Goal: Information Seeking & Learning: Understand process/instructions

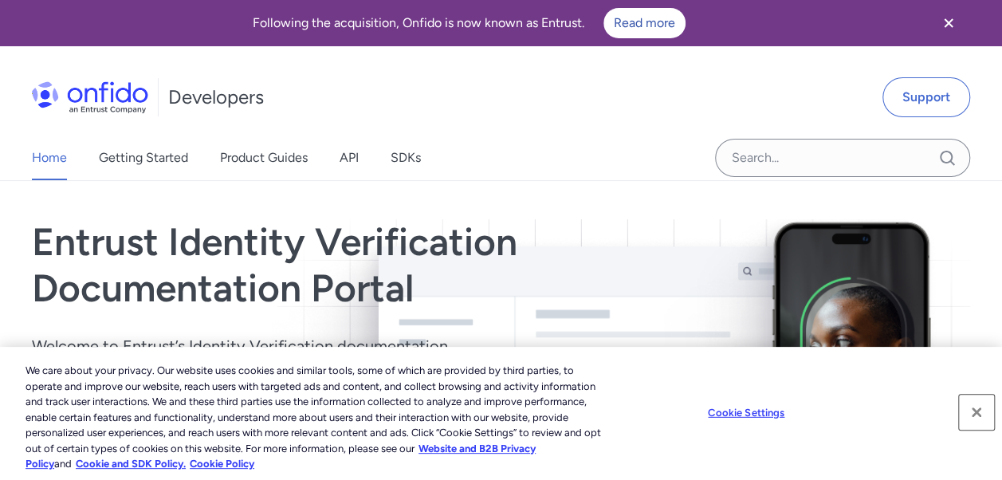
click at [977, 414] on button "Close" at bounding box center [976, 411] width 35 height 35
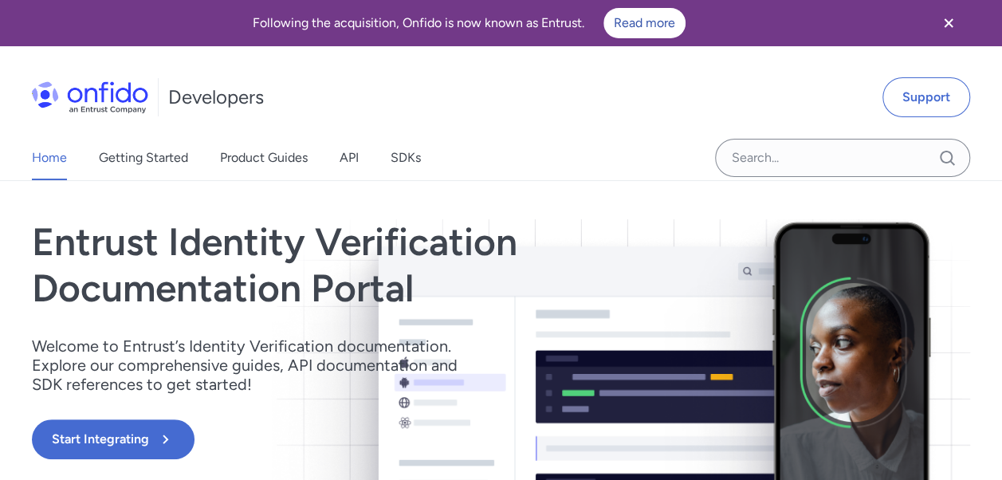
click at [168, 151] on link "Getting Started" at bounding box center [143, 157] width 89 height 45
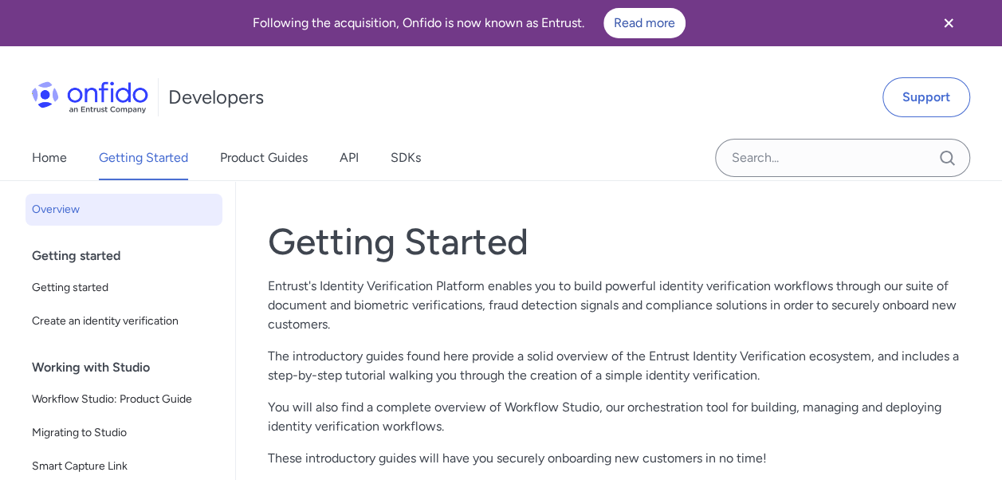
click at [92, 288] on span "Getting started" at bounding box center [124, 287] width 184 height 19
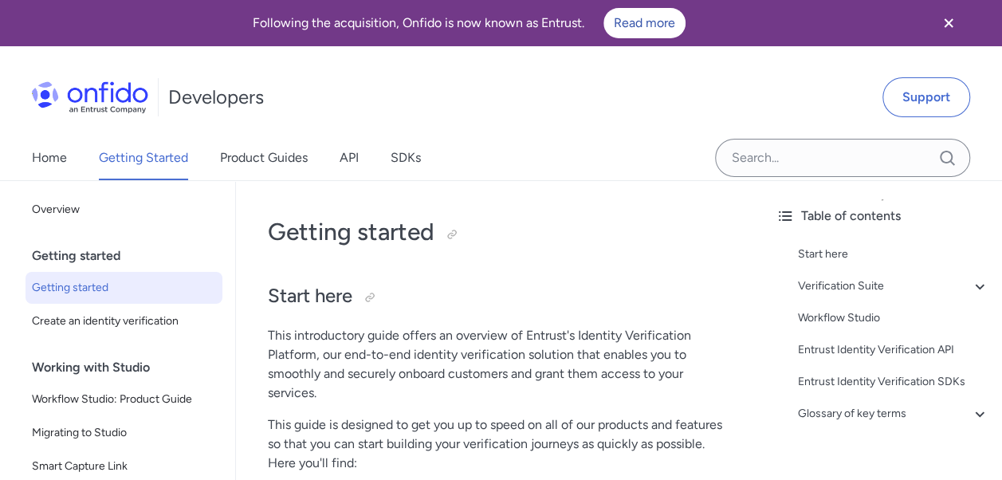
click at [92, 312] on span "Create an identity verification" at bounding box center [124, 321] width 184 height 19
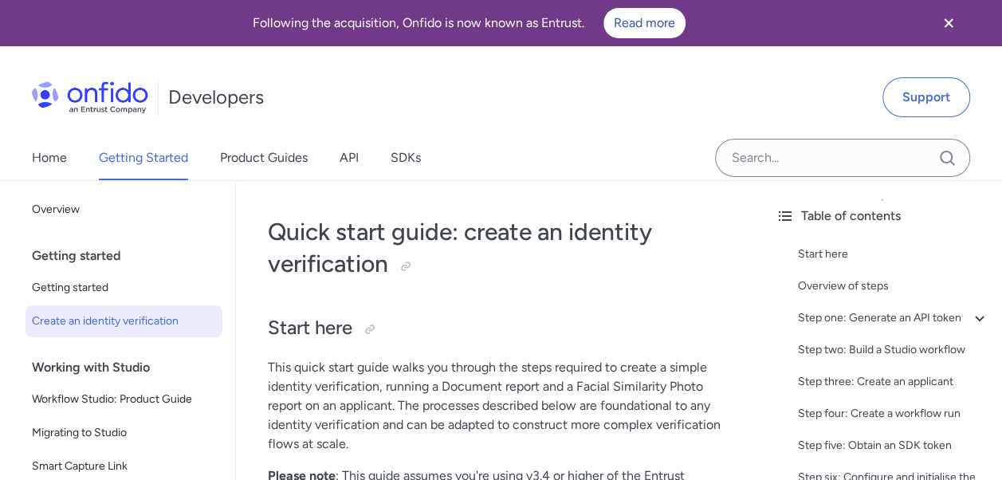
click at [521, 122] on div "Developers Support" at bounding box center [501, 97] width 1002 height 76
click at [104, 276] on link "Getting started" at bounding box center [123, 288] width 197 height 32
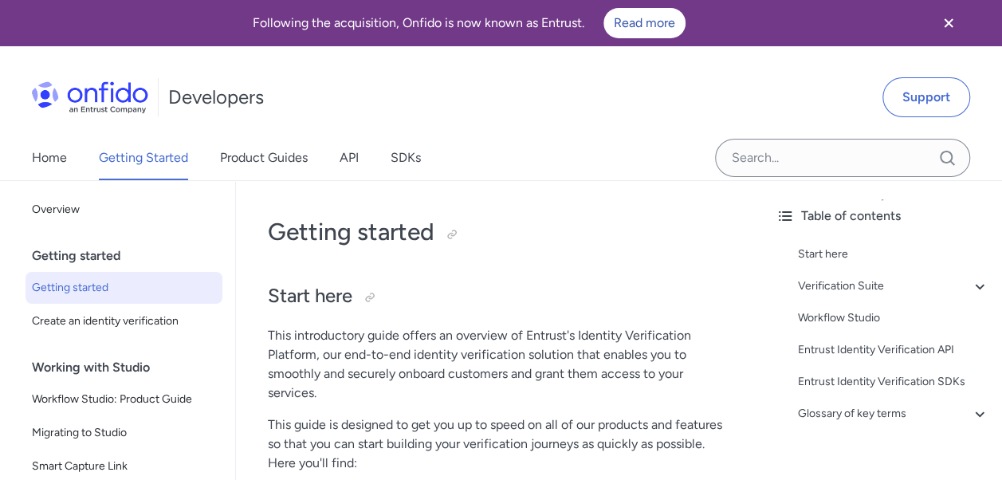
click at [91, 250] on div "Getting started" at bounding box center [130, 256] width 197 height 32
click at [64, 211] on span "Overview" at bounding box center [124, 209] width 184 height 19
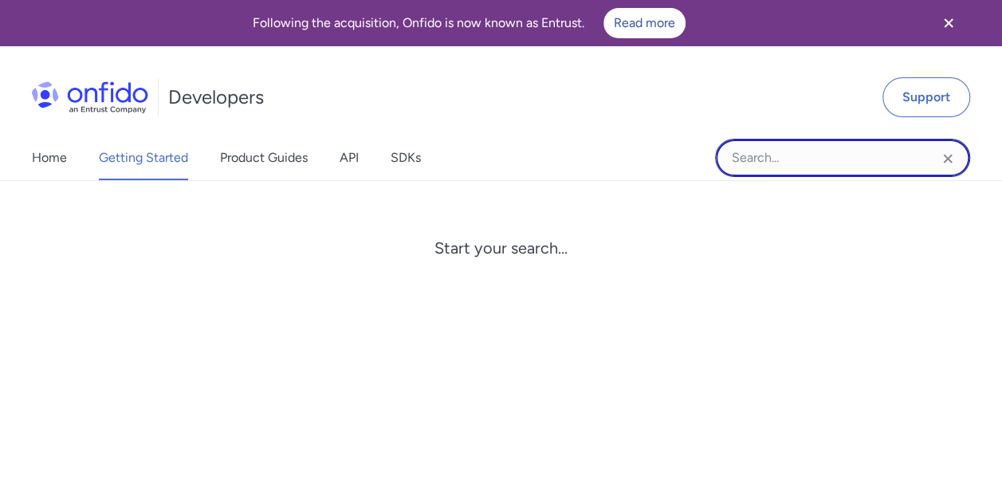
click at [786, 162] on input "Onfido search input field" at bounding box center [842, 158] width 255 height 38
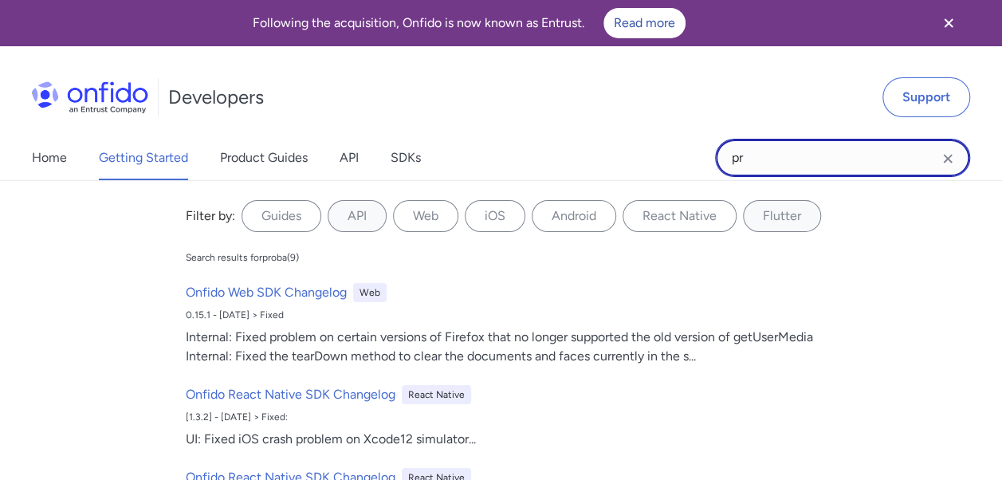
type input "p"
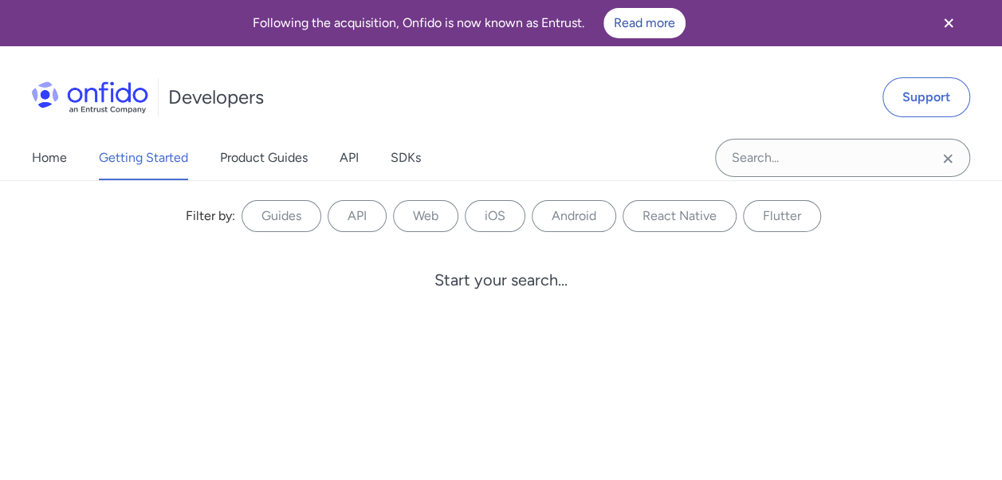
click at [51, 162] on link "Home" at bounding box center [49, 157] width 35 height 45
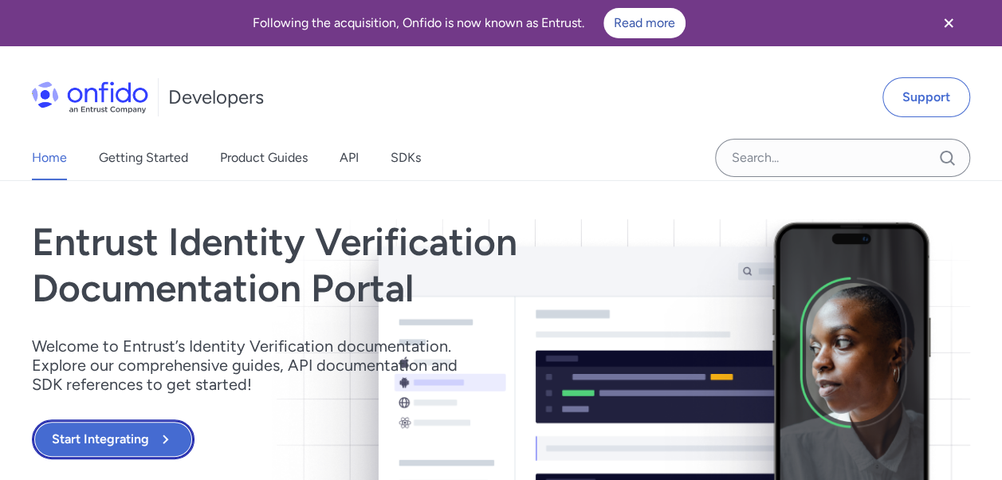
click at [135, 441] on button "Start Integrating" at bounding box center [113, 439] width 163 height 40
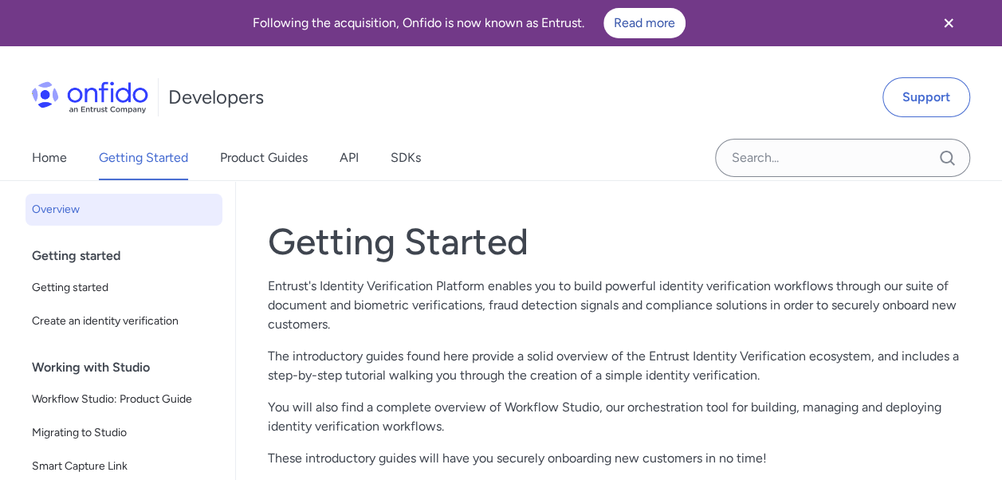
click at [105, 312] on span "Create an identity verification" at bounding box center [124, 321] width 184 height 19
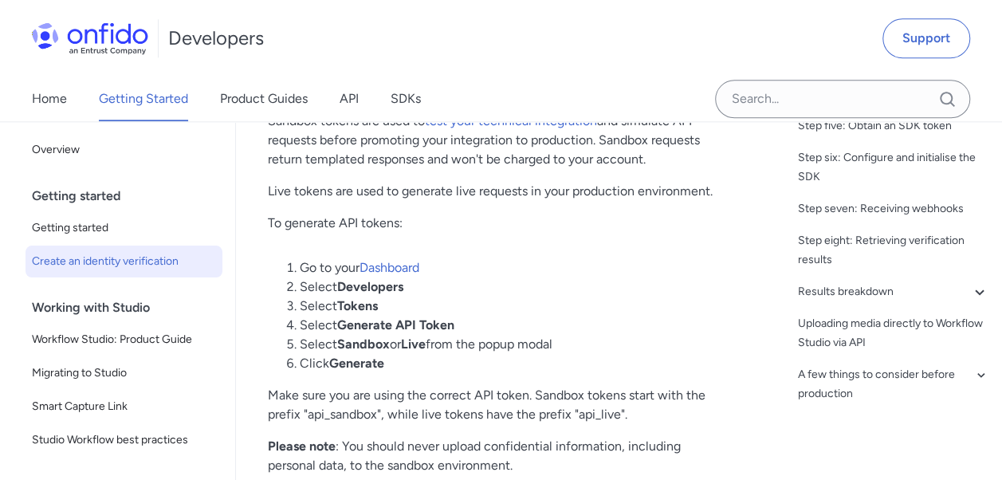
scroll to position [950, 0]
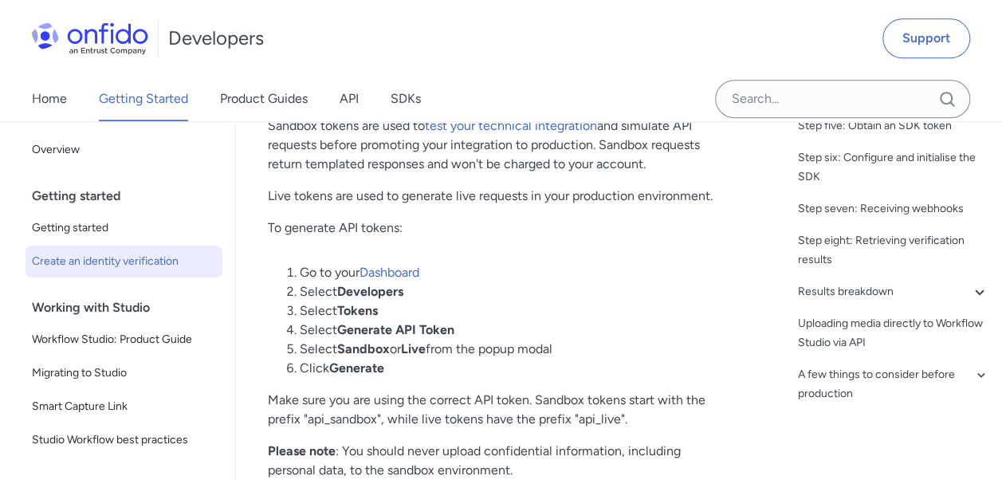
click at [386, 273] on link "Dashboard" at bounding box center [389, 272] width 60 height 15
